Goal: Information Seeking & Learning: Learn about a topic

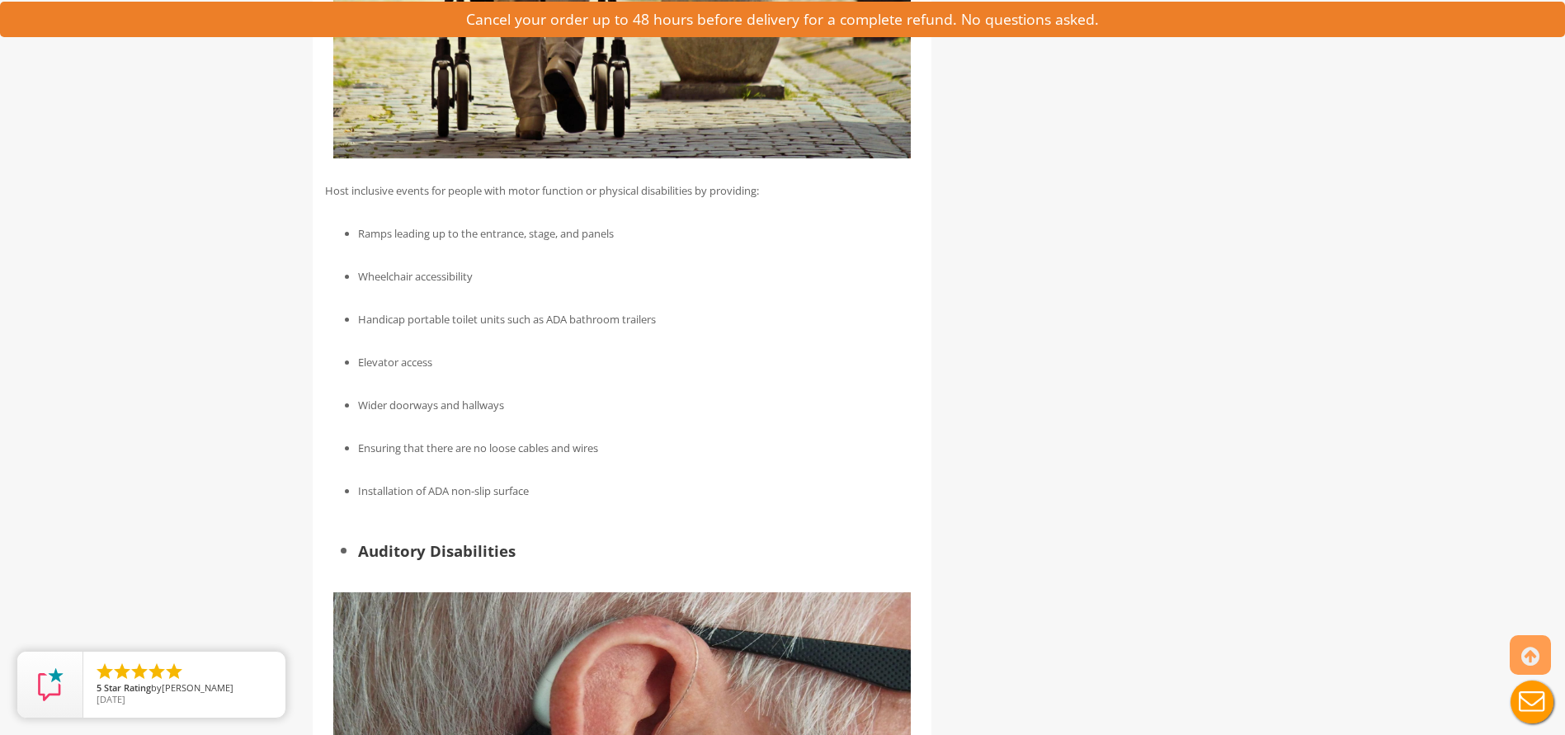
scroll to position [6427, 0]
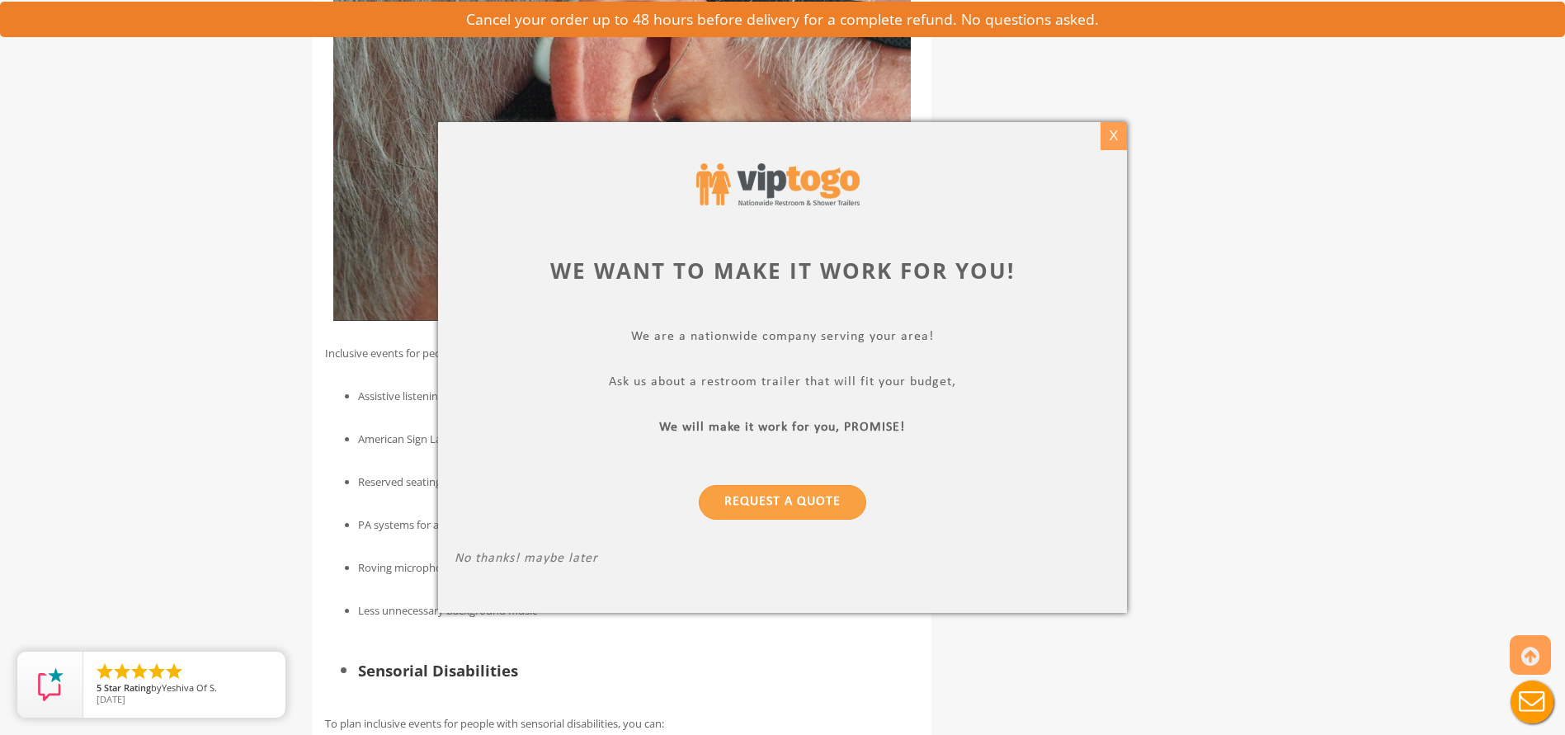
click at [1115, 138] on div "X" at bounding box center [1114, 136] width 26 height 28
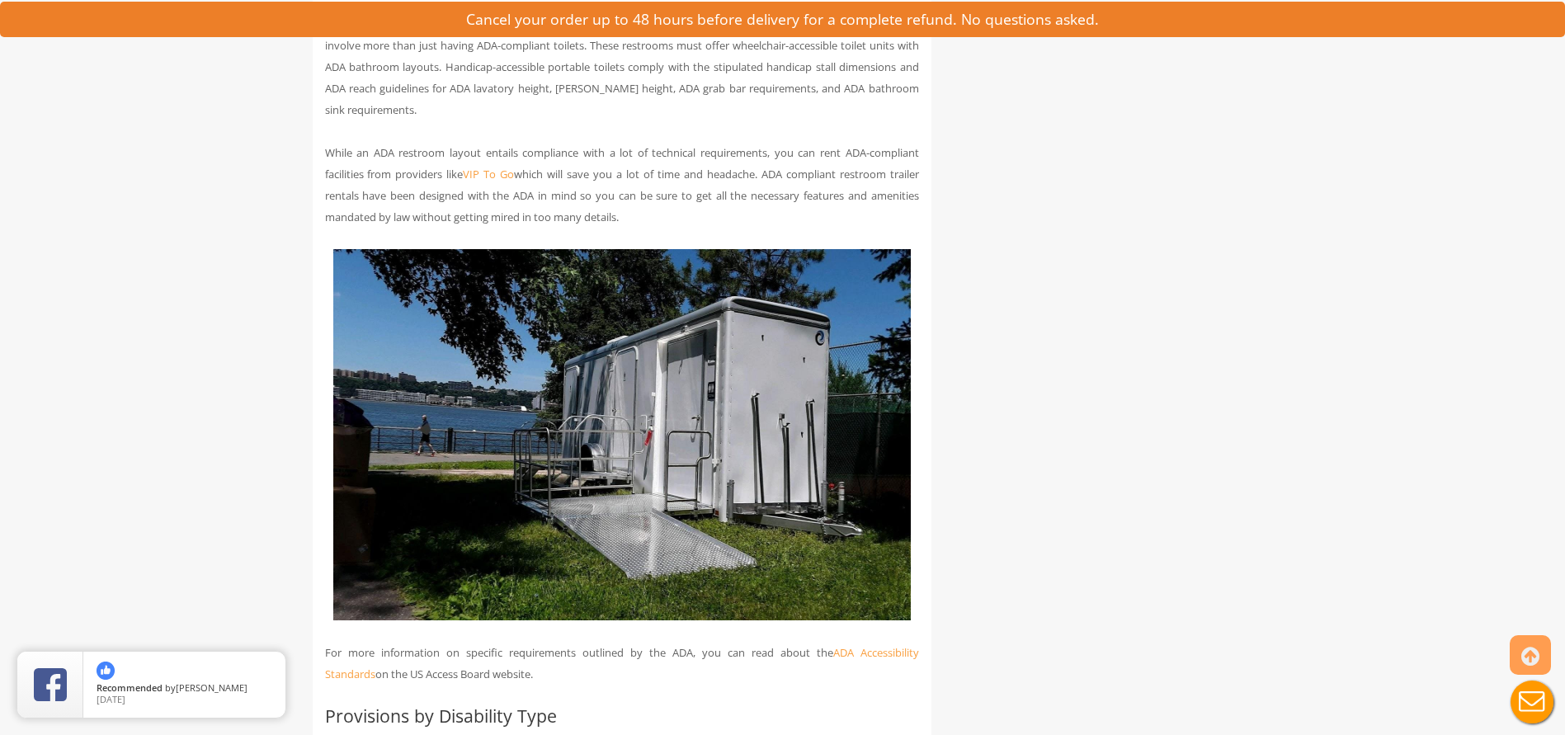
scroll to position [4499, 0]
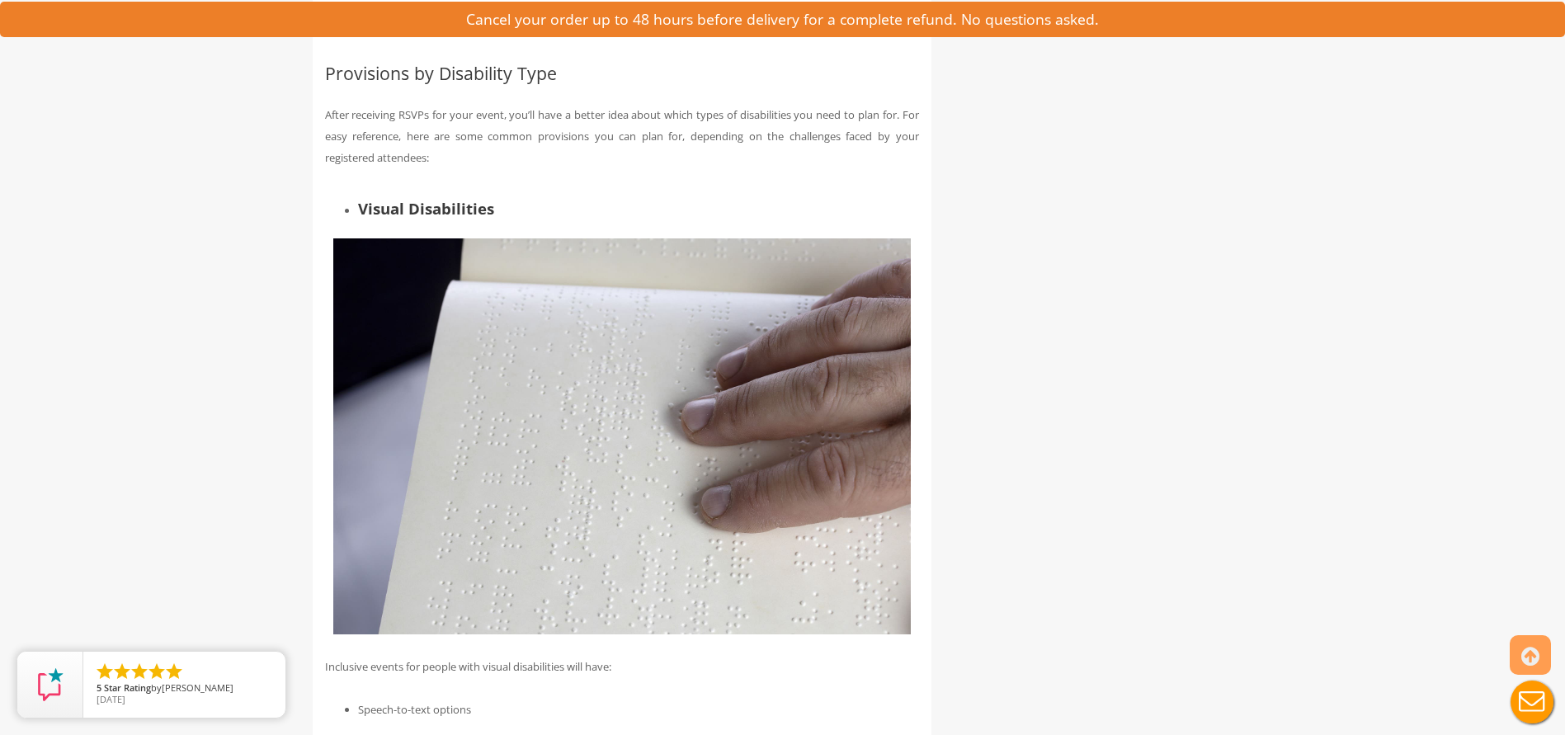
click at [59, 303] on div "Toggle navigation VIPTOGO Home Restroom Trailers Restroom Trailers by Type All …" at bounding box center [782, 131] width 1565 height 9261
